Goal: Task Accomplishment & Management: Manage account settings

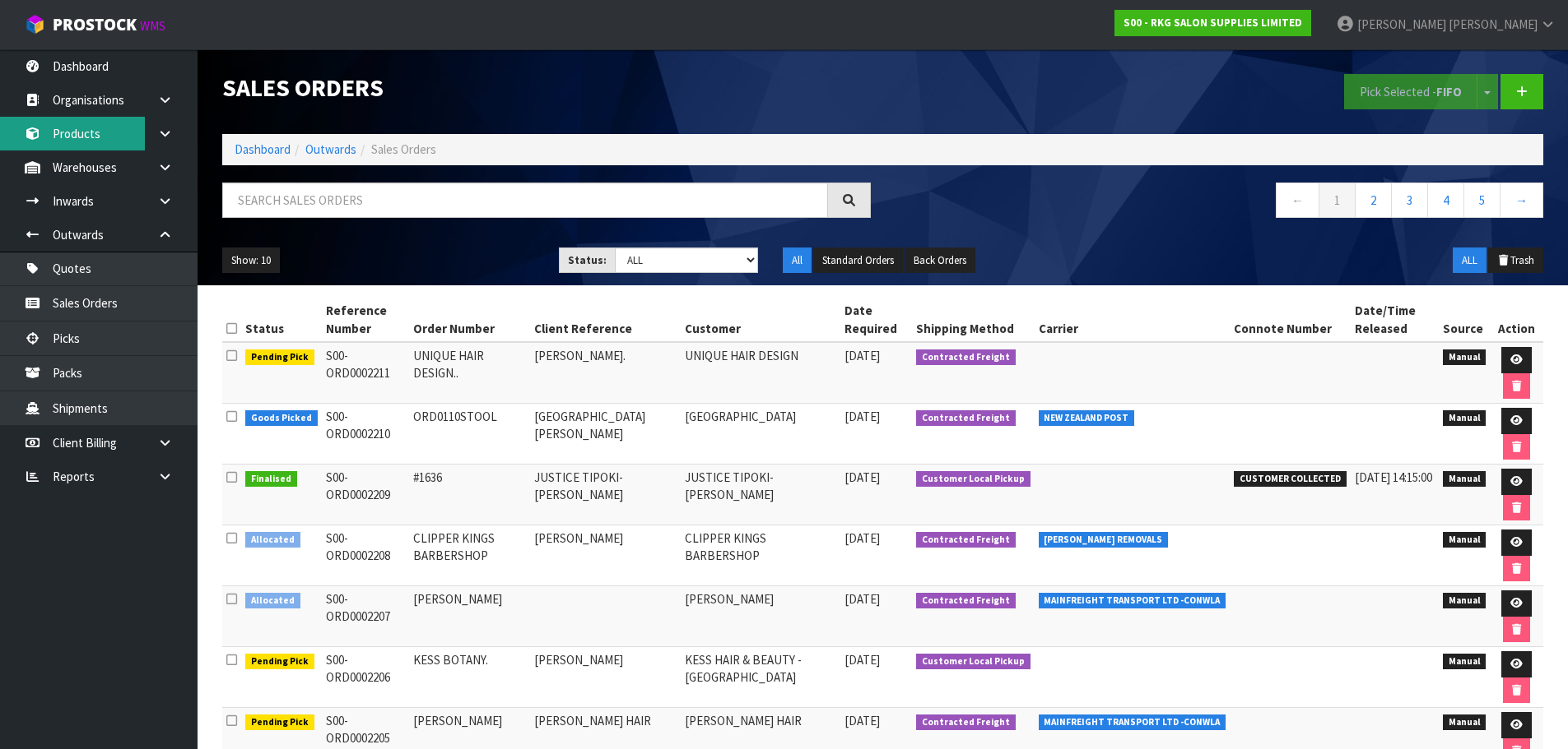
click at [60, 132] on link "Products" at bounding box center [99, 133] width 197 height 34
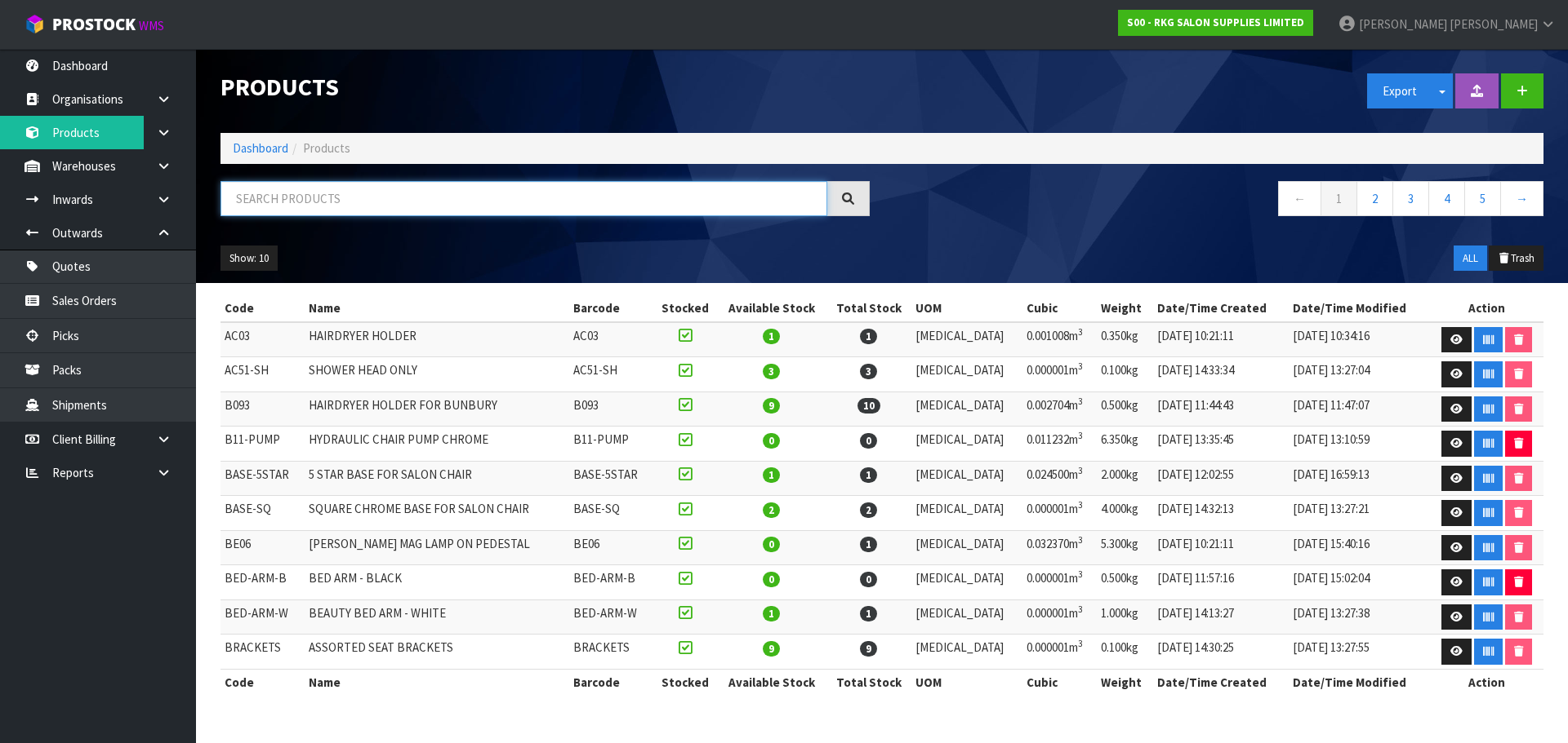
click at [300, 194] on input "text" at bounding box center [524, 199] width 607 height 35
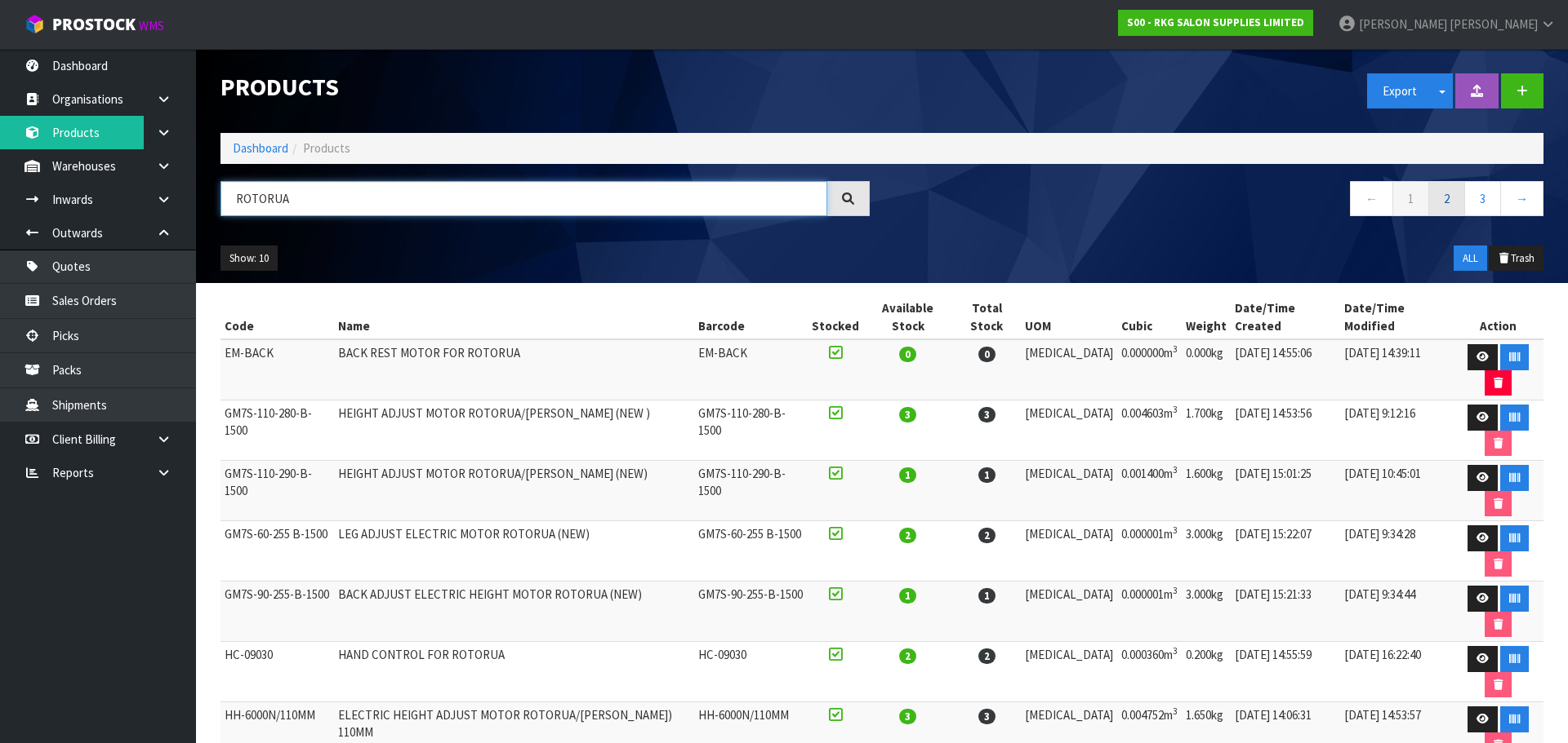
type input "ROTORUA"
click at [1437, 205] on link "2" at bounding box center [1446, 199] width 37 height 35
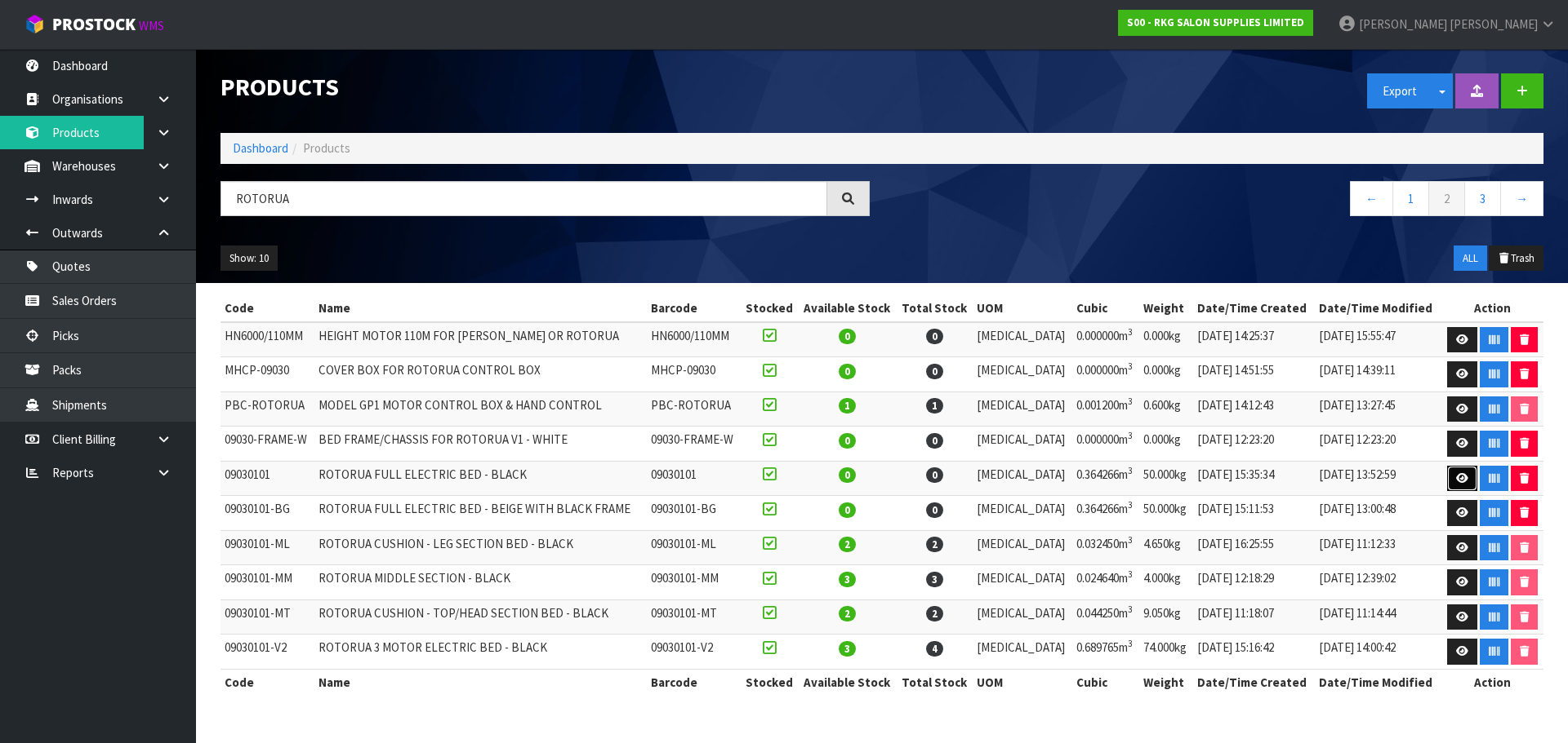
click at [1457, 481] on icon at bounding box center [1462, 479] width 12 height 11
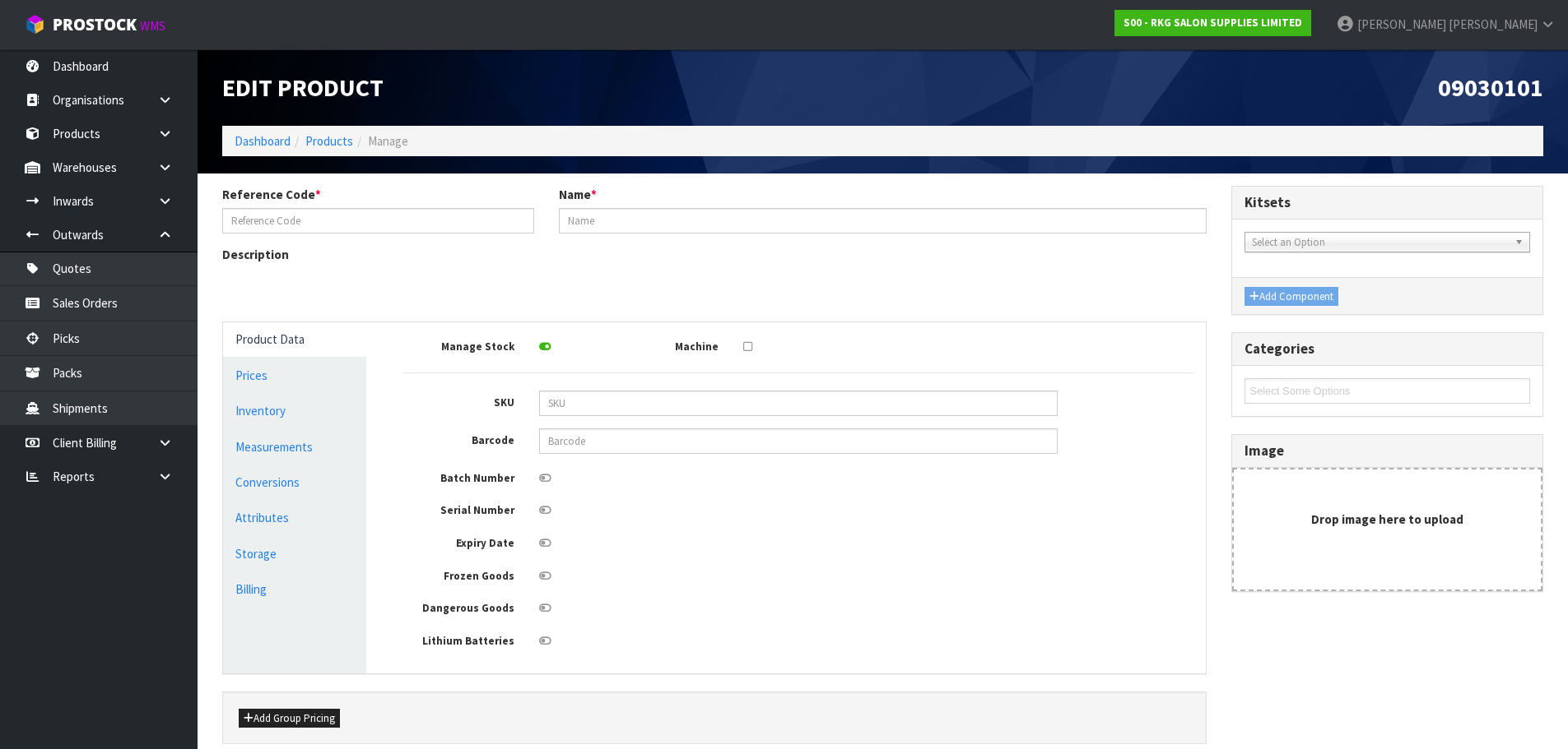
type input "09030101"
type input "ROTORUA FULL ELECTRIC BED - BLACK"
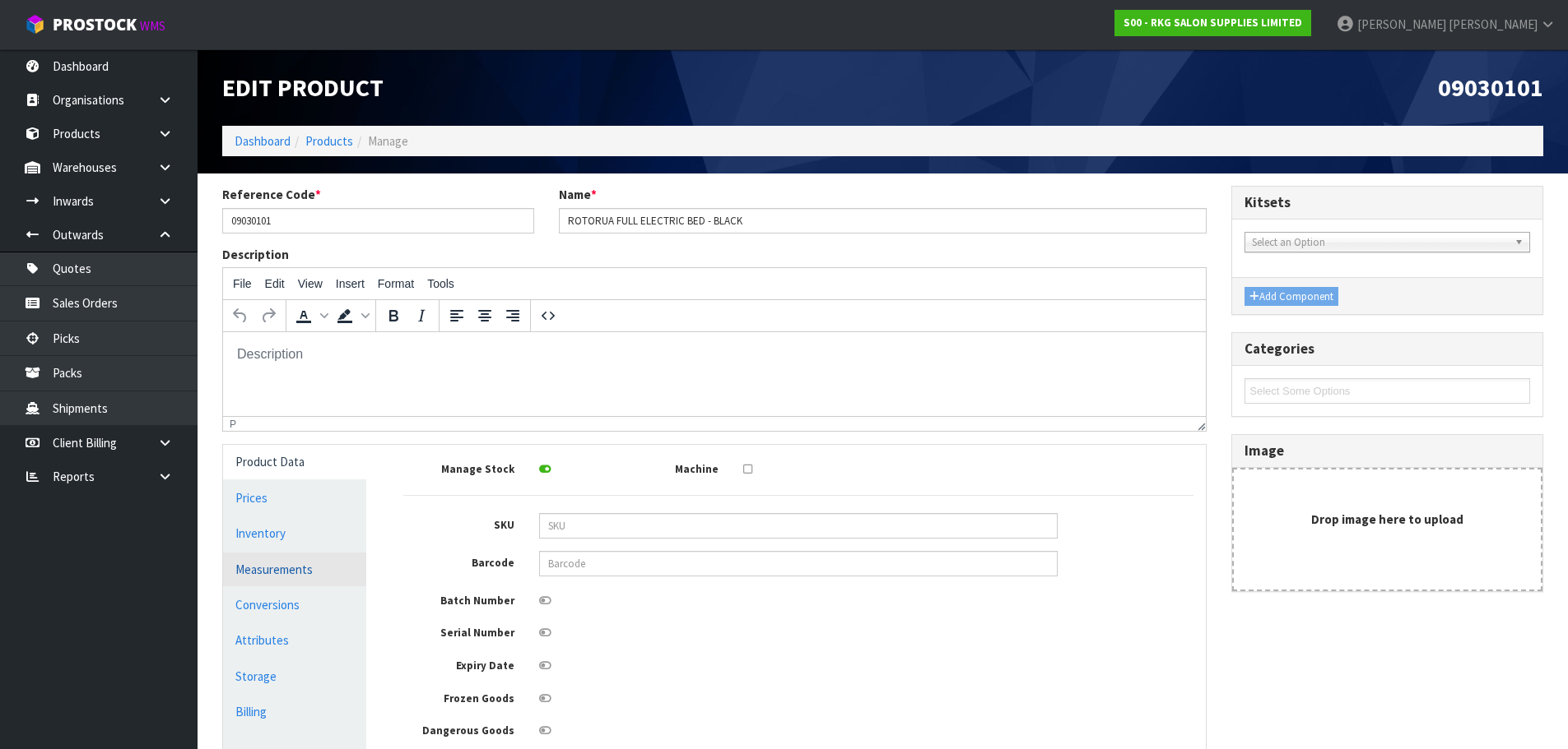
click at [252, 568] on link "Measurements" at bounding box center [294, 570] width 143 height 34
